Goal: Task Accomplishment & Management: Manage account settings

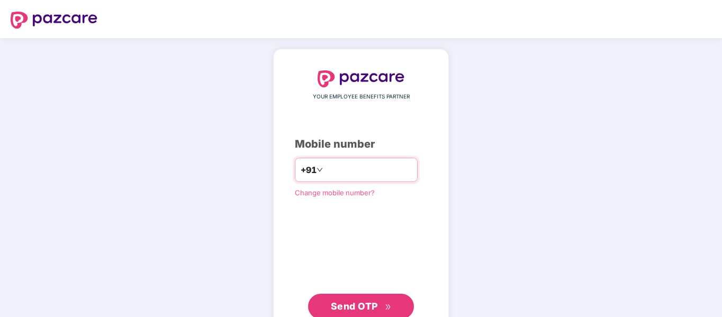
click at [340, 166] on input "number" at bounding box center [368, 169] width 87 height 17
type input "**********"
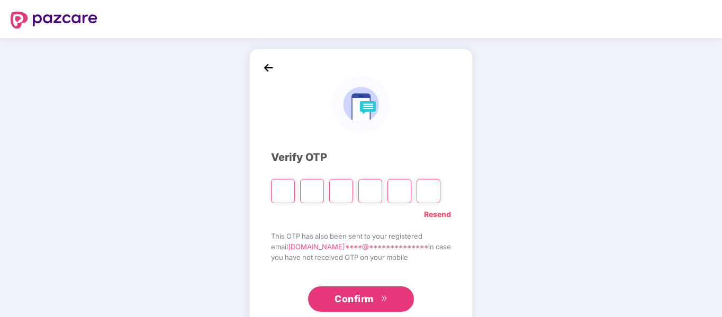
type input "*"
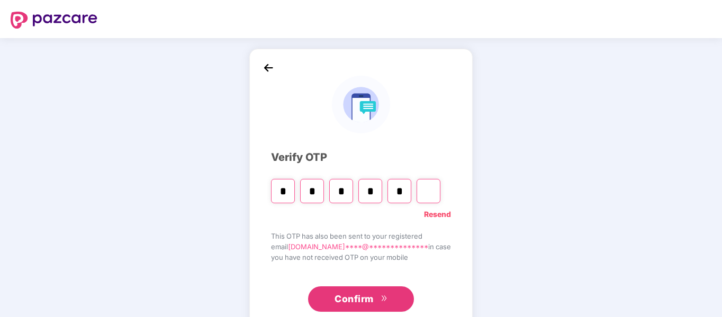
type input "*"
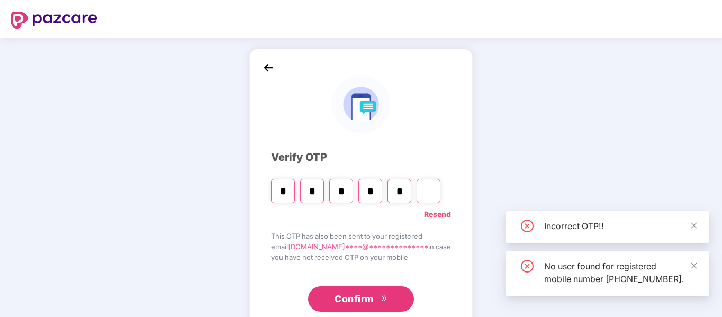
type input "*"
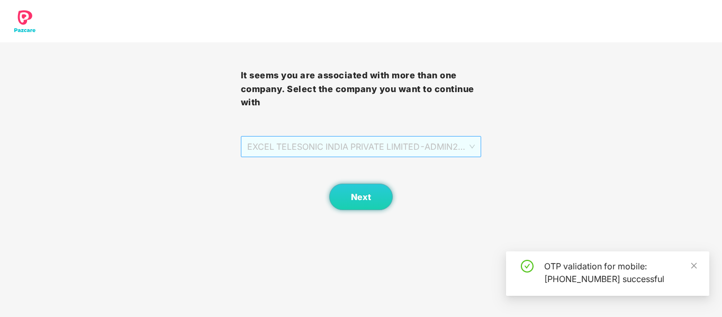
click at [392, 151] on span "EXCEL TELESONIC INDIA PRIVATE LIMITED - ADMIN2 - ADMIN" at bounding box center [361, 146] width 228 height 20
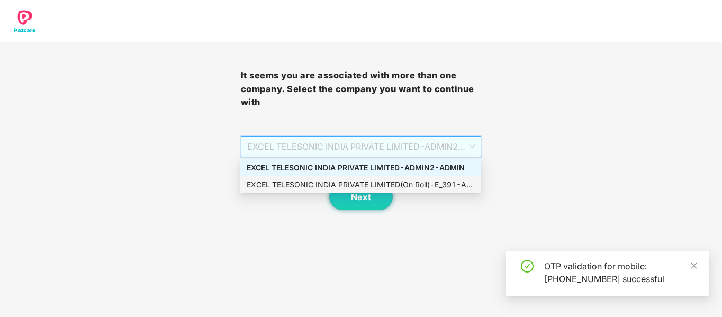
click at [378, 173] on div "EXCEL TELESONIC INDIA PRIVATE LIMITED - ADMIN2 - ADMIN" at bounding box center [361, 168] width 228 height 12
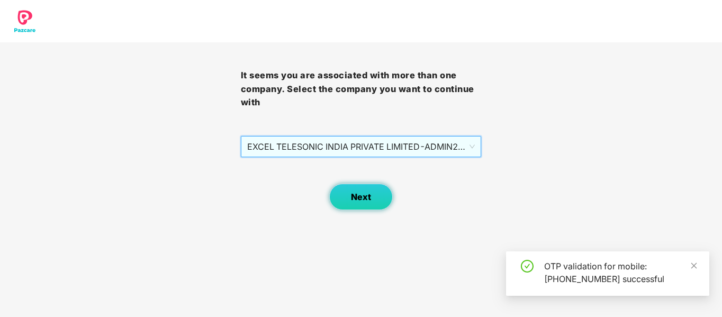
click at [377, 187] on button "Next" at bounding box center [360, 197] width 63 height 26
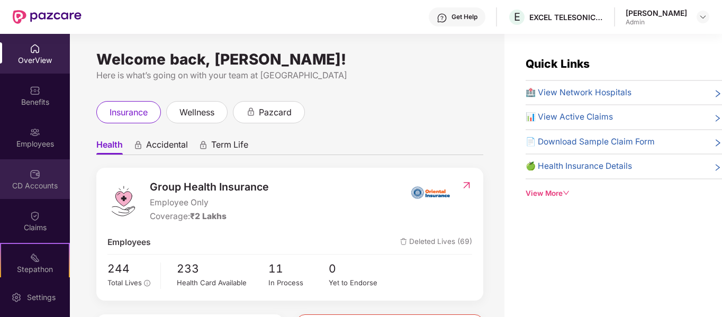
click at [42, 187] on div "CD Accounts" at bounding box center [35, 185] width 70 height 11
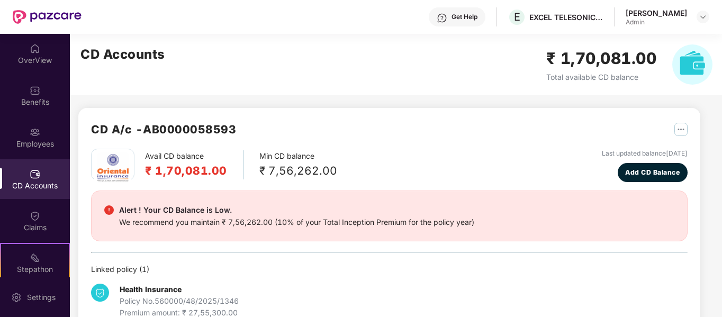
click at [680, 134] on img "button" at bounding box center [680, 129] width 13 height 13
click at [666, 149] on div "CD Statement" at bounding box center [654, 153] width 49 height 12
click at [680, 129] on img "button" at bounding box center [680, 129] width 13 height 13
click at [692, 128] on div "CD A/c - AB0000058593 Avail CD balance ₹ 1,70,081.00 Min CD balance ₹ 7,56,262.…" at bounding box center [389, 219] width 622 height 223
click at [689, 70] on img at bounding box center [692, 64] width 40 height 40
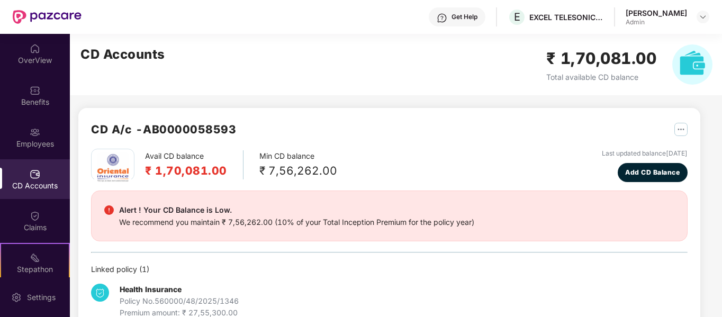
click at [678, 131] on img "button" at bounding box center [680, 129] width 13 height 13
click at [456, 148] on div "CD A/c - AB0000058593" at bounding box center [389, 135] width 596 height 28
click at [698, 19] on img at bounding box center [702, 17] width 8 height 8
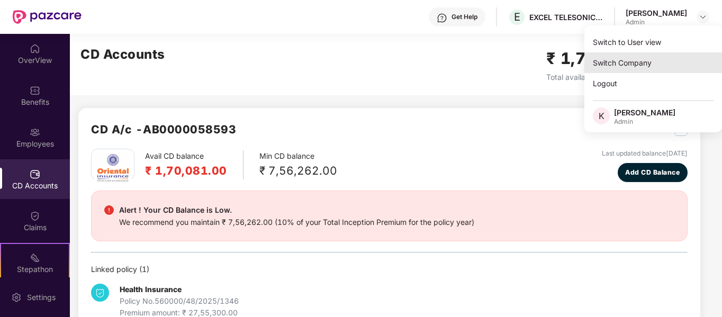
click at [633, 68] on div "Switch Company" at bounding box center [653, 62] width 138 height 21
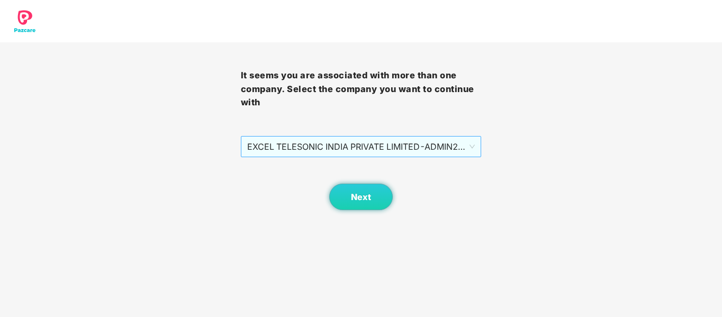
click at [374, 142] on span "EXCEL TELESONIC INDIA PRIVATE LIMITED - ADMIN2 - ADMIN" at bounding box center [361, 146] width 228 height 20
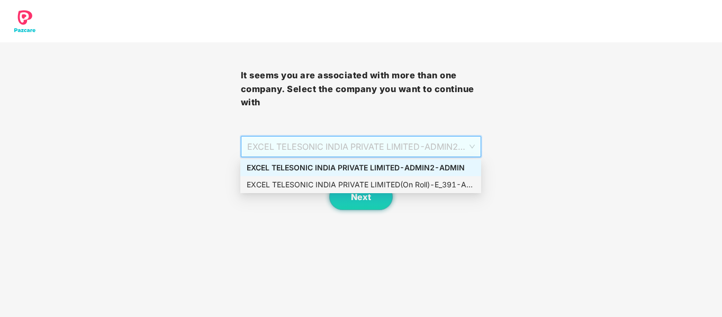
click at [364, 168] on div "EXCEL TELESONIC INDIA PRIVATE LIMITED - ADMIN2 - ADMIN" at bounding box center [361, 168] width 228 height 12
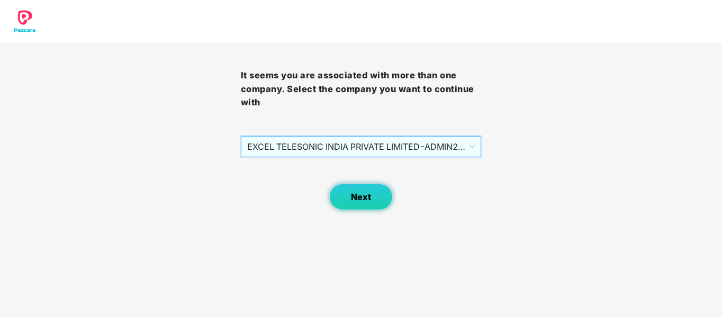
click at [371, 196] on button "Next" at bounding box center [360, 197] width 63 height 26
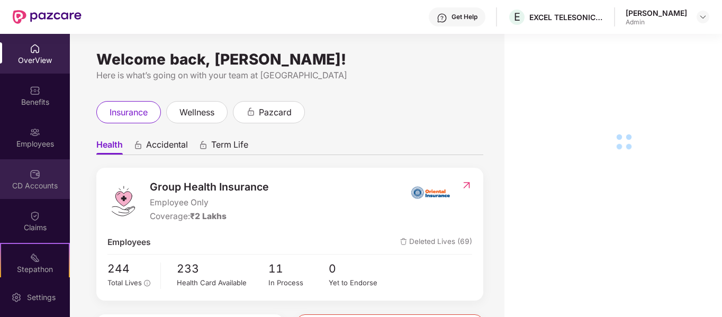
click at [44, 178] on div "CD Accounts" at bounding box center [35, 179] width 70 height 40
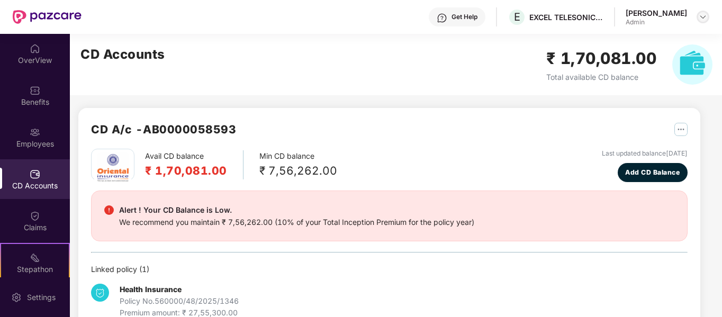
click at [701, 15] on img at bounding box center [702, 17] width 8 height 8
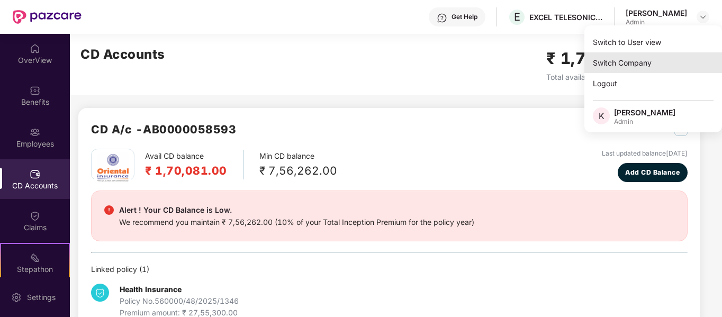
click at [652, 63] on div "Switch Company" at bounding box center [653, 62] width 138 height 21
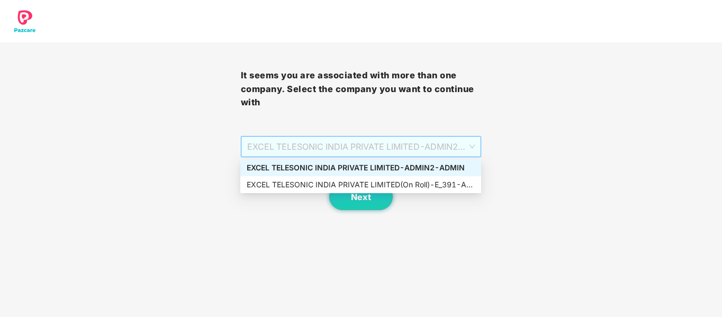
click at [406, 143] on span "EXCEL TELESONIC INDIA PRIVATE LIMITED - ADMIN2 - ADMIN" at bounding box center [361, 146] width 228 height 20
click at [407, 141] on span "EXCEL TELESONIC INDIA PRIVATE LIMITED - ADMIN2 - ADMIN" at bounding box center [361, 146] width 228 height 20
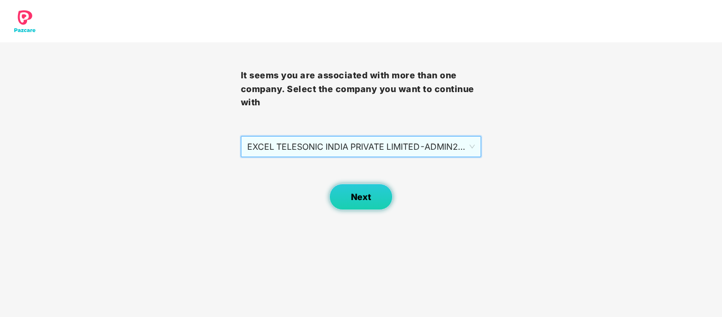
click at [372, 198] on button "Next" at bounding box center [360, 197] width 63 height 26
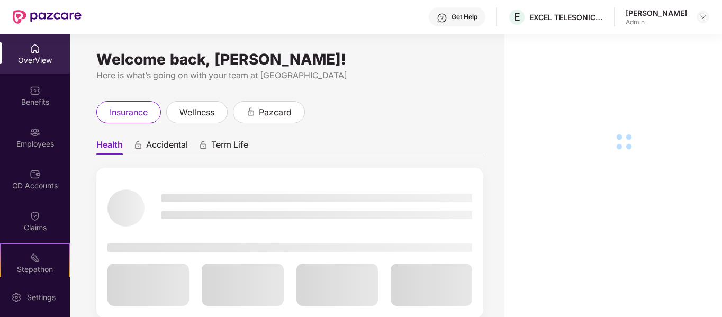
click at [46, 139] on div "Employees" at bounding box center [35, 144] width 70 height 11
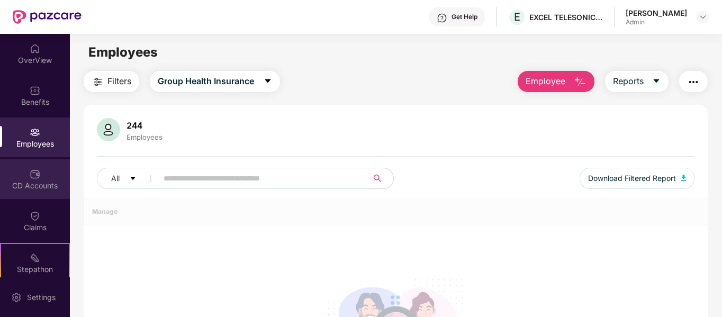
click at [39, 183] on div "CD Accounts" at bounding box center [35, 185] width 70 height 11
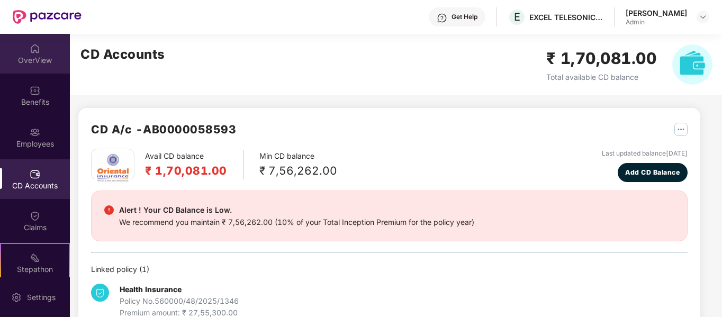
click at [42, 56] on div "OverView" at bounding box center [35, 60] width 70 height 11
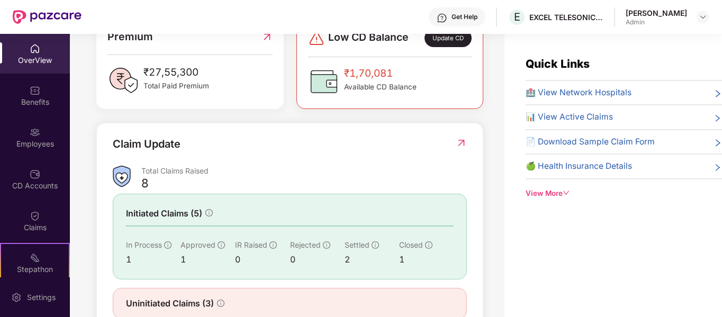
scroll to position [278, 0]
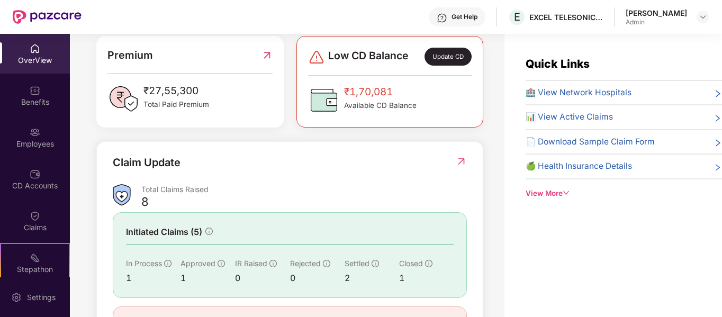
drag, startPoint x: 379, startPoint y: 99, endPoint x: 354, endPoint y: 89, distance: 26.8
click at [378, 99] on span "₹1,70,081" at bounding box center [380, 92] width 72 height 16
click at [395, 57] on span "Low CD Balance" at bounding box center [368, 57] width 80 height 18
click at [353, 94] on span "₹1,70,081" at bounding box center [380, 92] width 72 height 16
drag, startPoint x: 359, startPoint y: 94, endPoint x: 441, endPoint y: 80, distance: 83.7
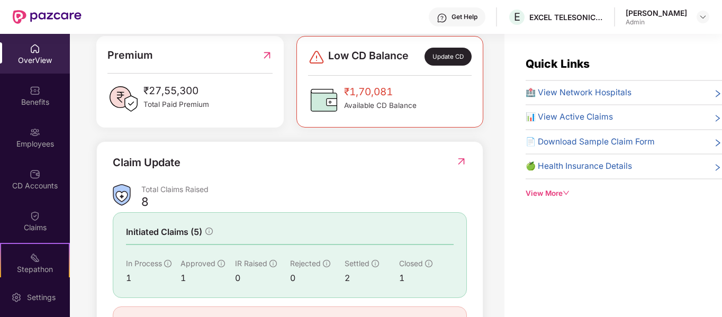
click at [362, 94] on span "₹1,70,081" at bounding box center [380, 92] width 72 height 16
click at [452, 52] on div "Update CD" at bounding box center [447, 57] width 47 height 18
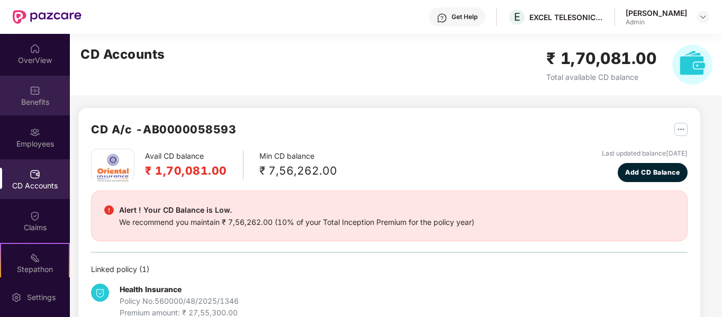
click at [44, 84] on div "Benefits" at bounding box center [35, 96] width 70 height 40
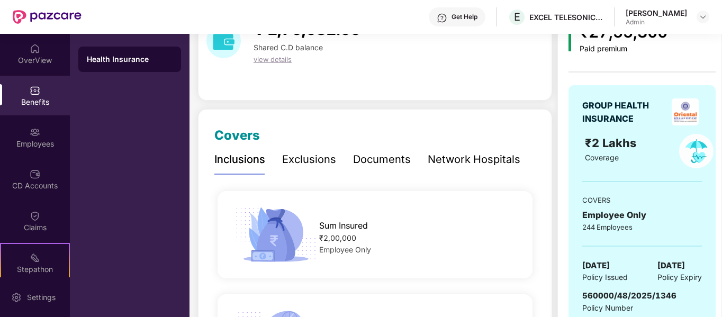
scroll to position [106, 0]
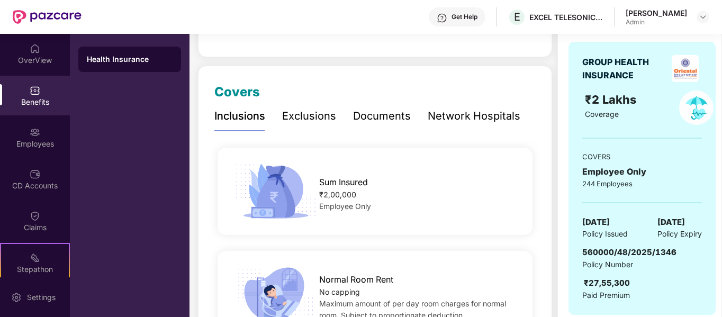
click at [385, 122] on div "Documents" at bounding box center [382, 116] width 58 height 16
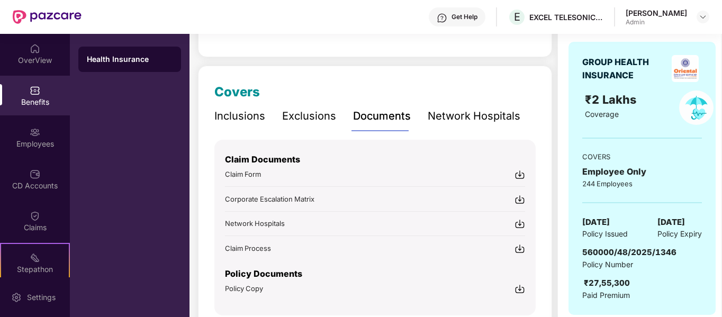
click at [305, 118] on div "Exclusions" at bounding box center [309, 116] width 54 height 16
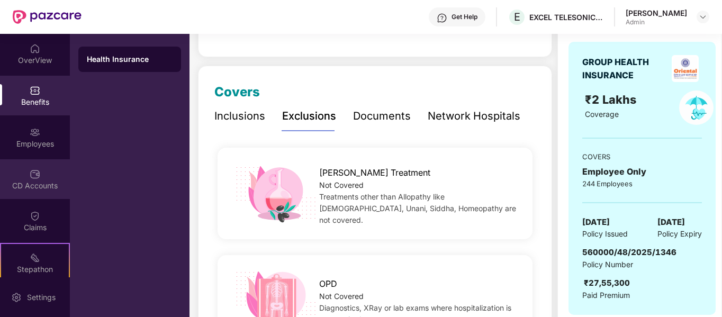
click at [56, 165] on div "CD Accounts" at bounding box center [35, 179] width 70 height 40
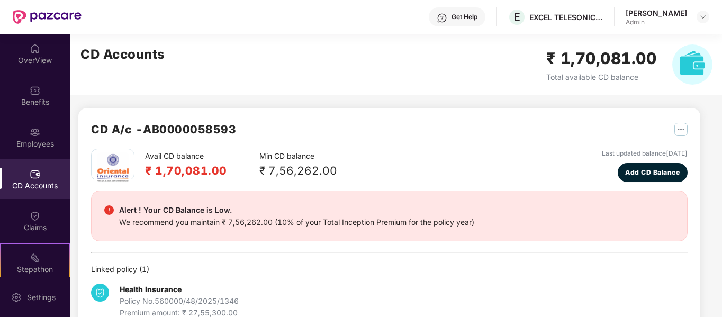
click at [558, 23] on div "E EXCEL TELESONIC INDIA PRIVATE LIMITED(OFF ROLE)" at bounding box center [555, 17] width 96 height 19
click at [471, 19] on div "Get Help" at bounding box center [457, 16] width 57 height 19
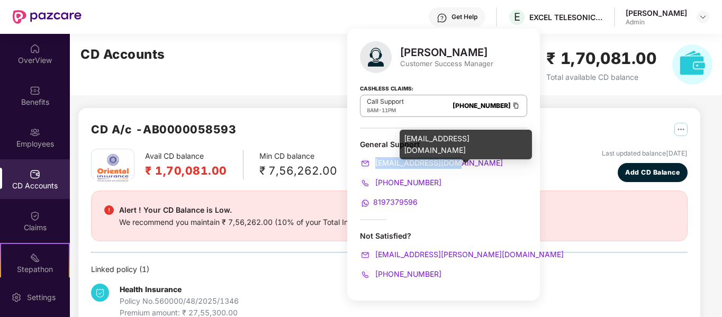
drag, startPoint x: 471, startPoint y: 165, endPoint x: 375, endPoint y: 163, distance: 95.8
click at [375, 163] on div "[EMAIL_ADDRESS][DOMAIN_NAME]" at bounding box center [443, 163] width 167 height 12
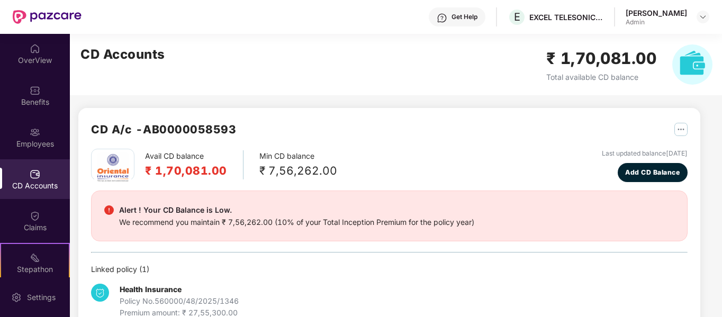
click at [609, 98] on div "CD A/c - AB0000058593 Avail CD balance ₹ 1,70,081.00 Min CD balance ₹ 7,56,262.…" at bounding box center [385, 189] width 630 height 310
click at [686, 65] on img at bounding box center [692, 64] width 40 height 40
click at [704, 26] on div "Get Help E EXCEL TELESONIC INDIA PRIVATE LIMITED(OFF ROLE) [PERSON_NAME] Admin" at bounding box center [394, 17] width 627 height 34
click at [704, 12] on div at bounding box center [702, 17] width 13 height 13
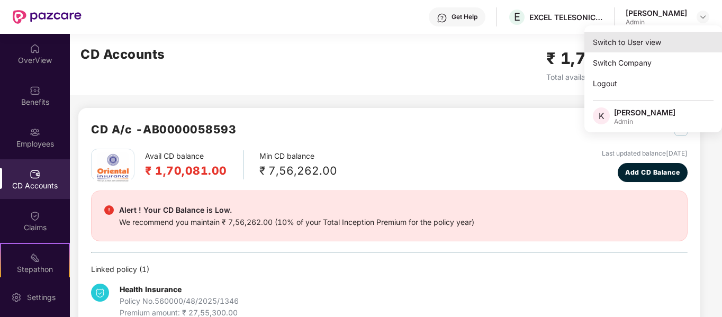
click at [621, 40] on div "Switch to User view" at bounding box center [653, 42] width 138 height 21
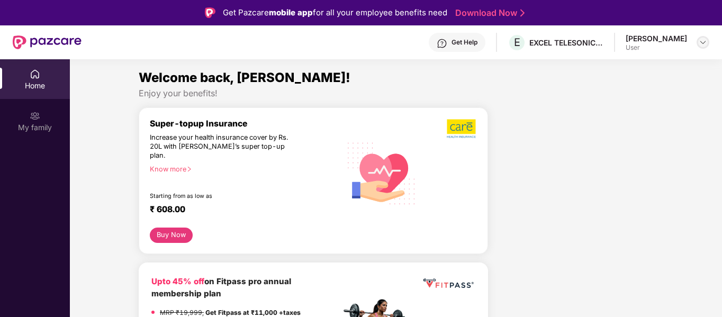
click at [703, 42] on img at bounding box center [702, 42] width 8 height 8
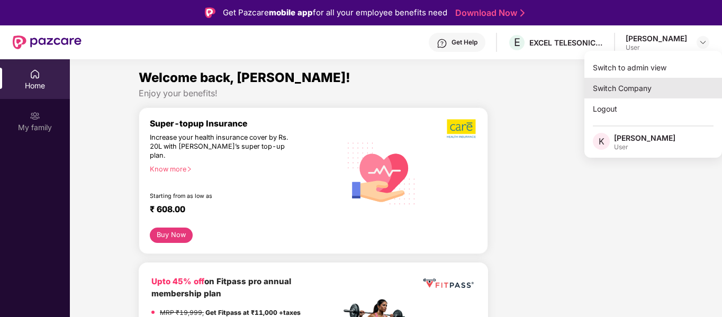
click at [611, 91] on div "Switch Company" at bounding box center [653, 88] width 138 height 21
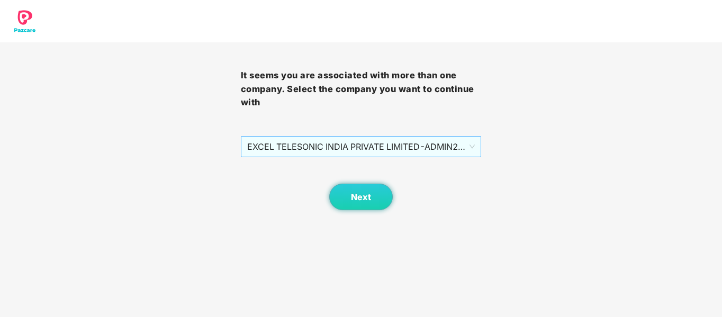
click at [363, 144] on span "EXCEL TELESONIC INDIA PRIVATE LIMITED - ADMIN2 - ADMIN" at bounding box center [361, 146] width 228 height 20
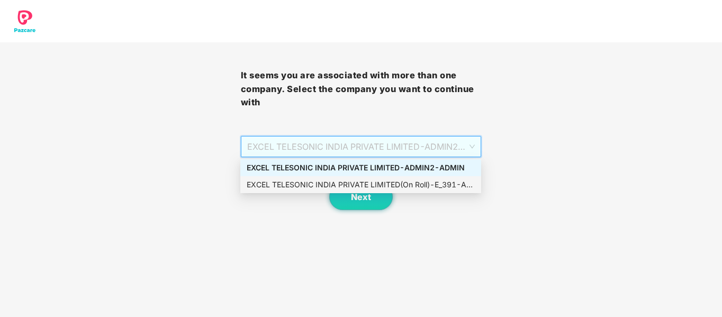
click at [366, 189] on div "EXCEL TELESONIC INDIA PRIVATE LIMITED(On Roll) - E_391 - ADMIN" at bounding box center [360, 184] width 241 height 17
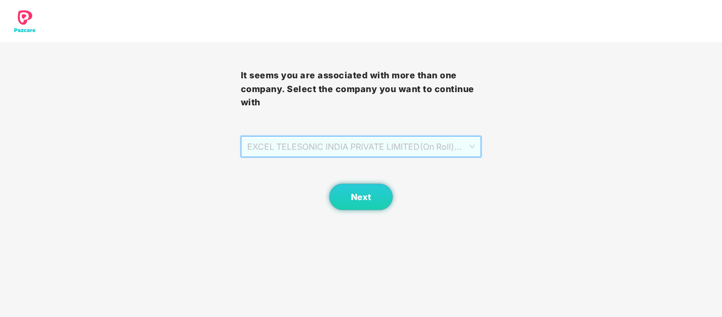
click at [340, 154] on span "EXCEL TELESONIC INDIA PRIVATE LIMITED(On Roll) - E_391 - ADMIN" at bounding box center [361, 146] width 228 height 20
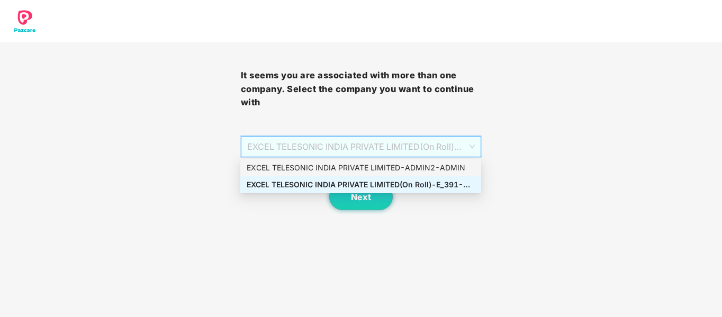
click at [336, 174] on div "EXCEL TELESONIC INDIA PRIVATE LIMITED - ADMIN2 - ADMIN" at bounding box center [360, 167] width 241 height 17
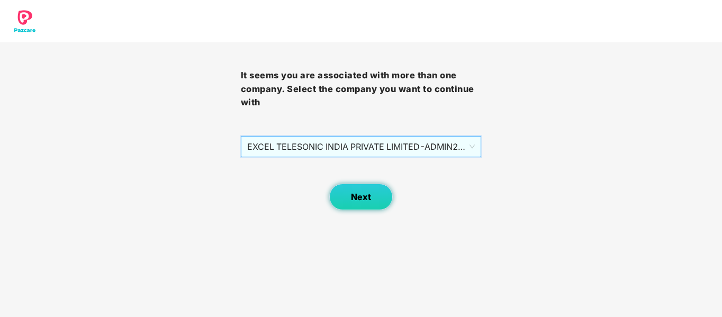
click at [354, 208] on button "Next" at bounding box center [360, 197] width 63 height 26
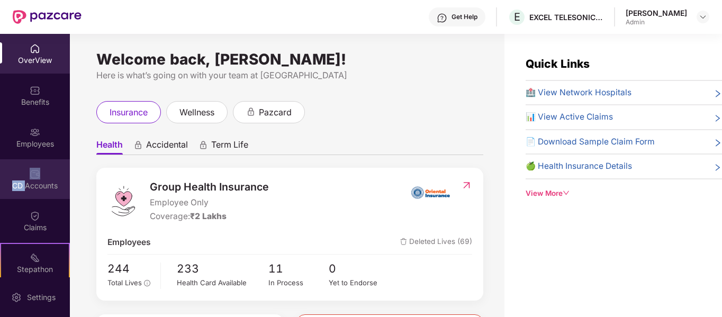
click at [25, 177] on div "CD Accounts" at bounding box center [35, 179] width 70 height 40
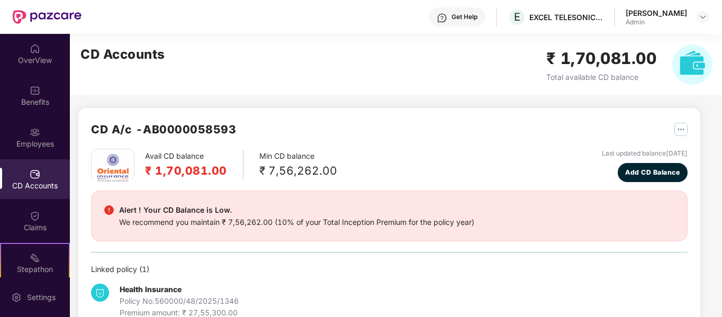
click at [42, 176] on div "CD Accounts" at bounding box center [35, 179] width 70 height 40
